Goal: Task Accomplishment & Management: Manage account settings

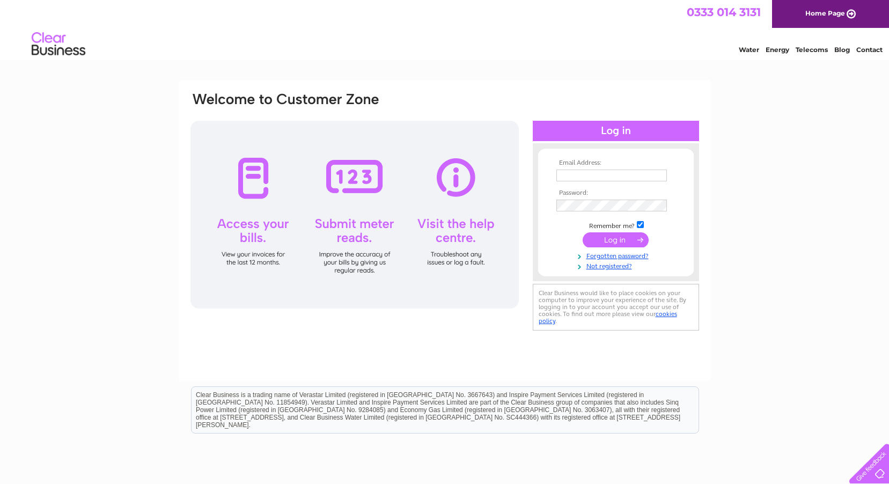
click at [608, 187] on td at bounding box center [616, 186] width 124 height 5
click at [610, 181] on td at bounding box center [616, 175] width 124 height 17
click at [614, 175] on input "text" at bounding box center [611, 176] width 111 height 12
click at [743, 148] on div "Email Address: Password:" at bounding box center [444, 322] width 889 height 484
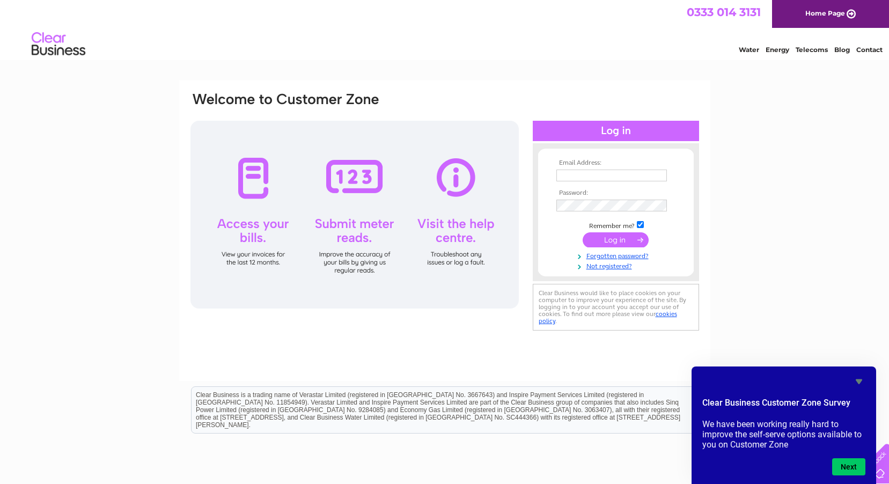
click at [578, 168] on td at bounding box center [616, 175] width 124 height 17
click at [578, 170] on input "text" at bounding box center [612, 176] width 112 height 13
